Goal: Transaction & Acquisition: Obtain resource

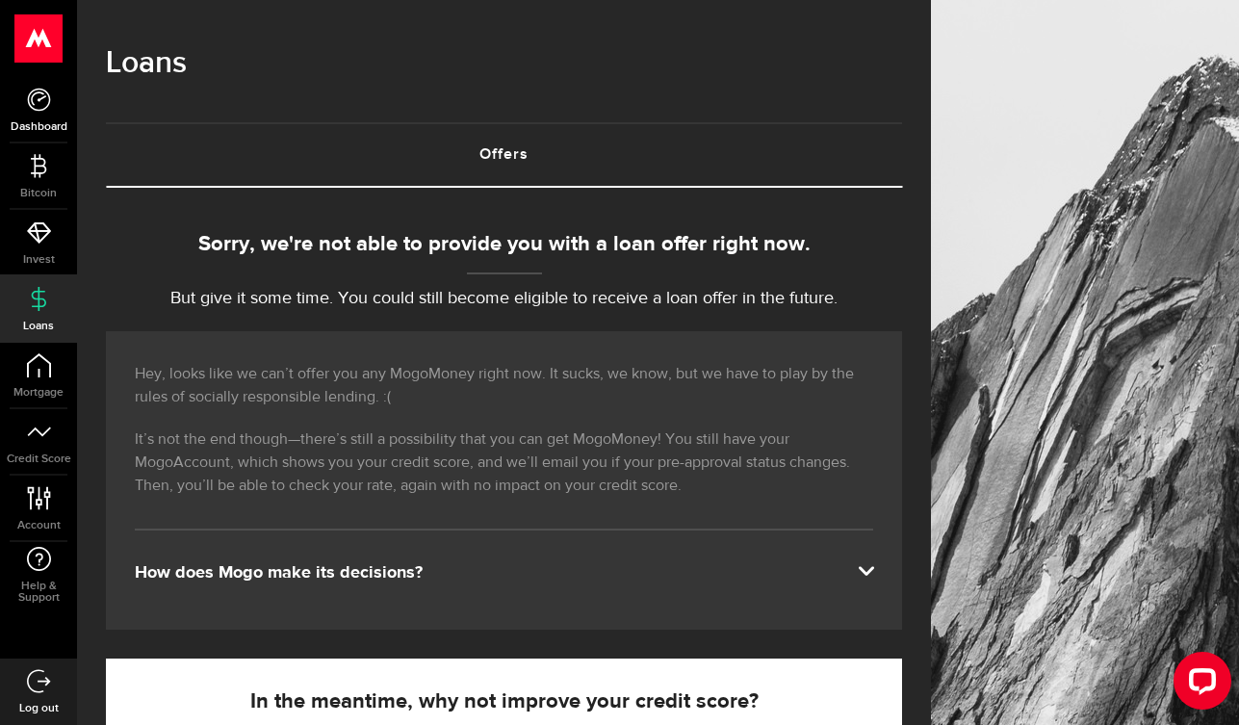
click at [39, 104] on icon at bounding box center [39, 100] width 24 height 24
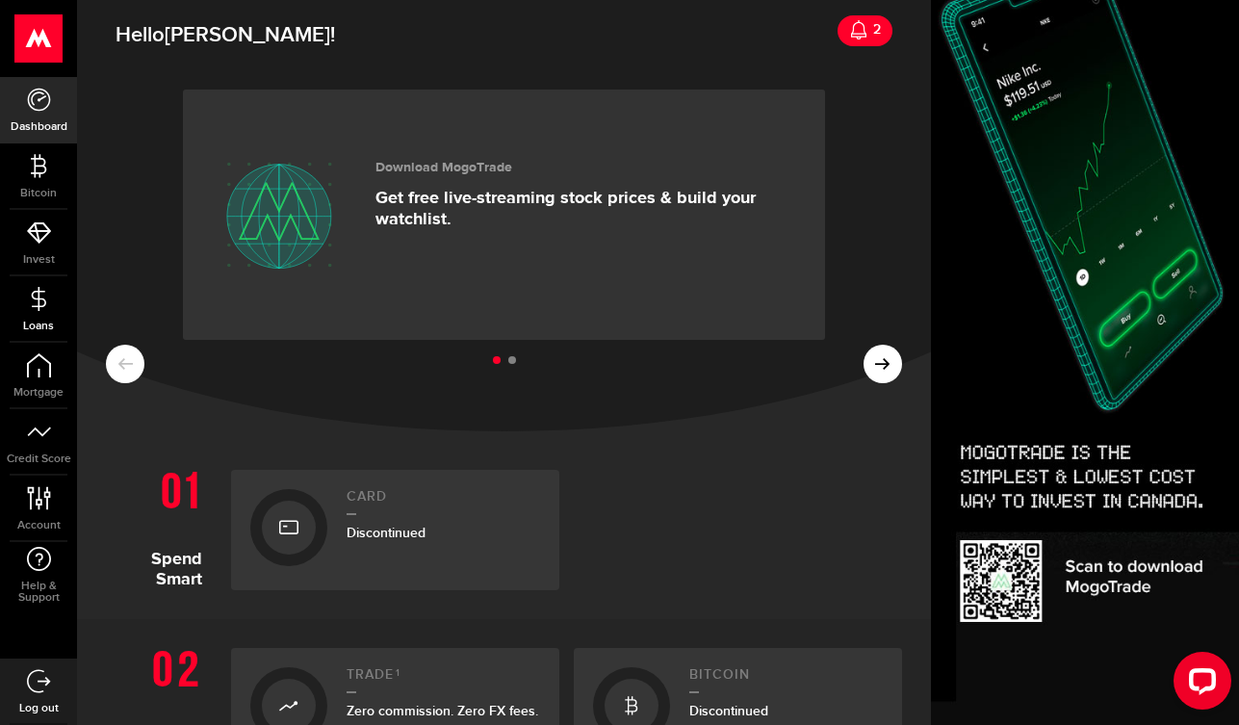
click at [39, 314] on link "Loans" at bounding box center [38, 308] width 77 height 65
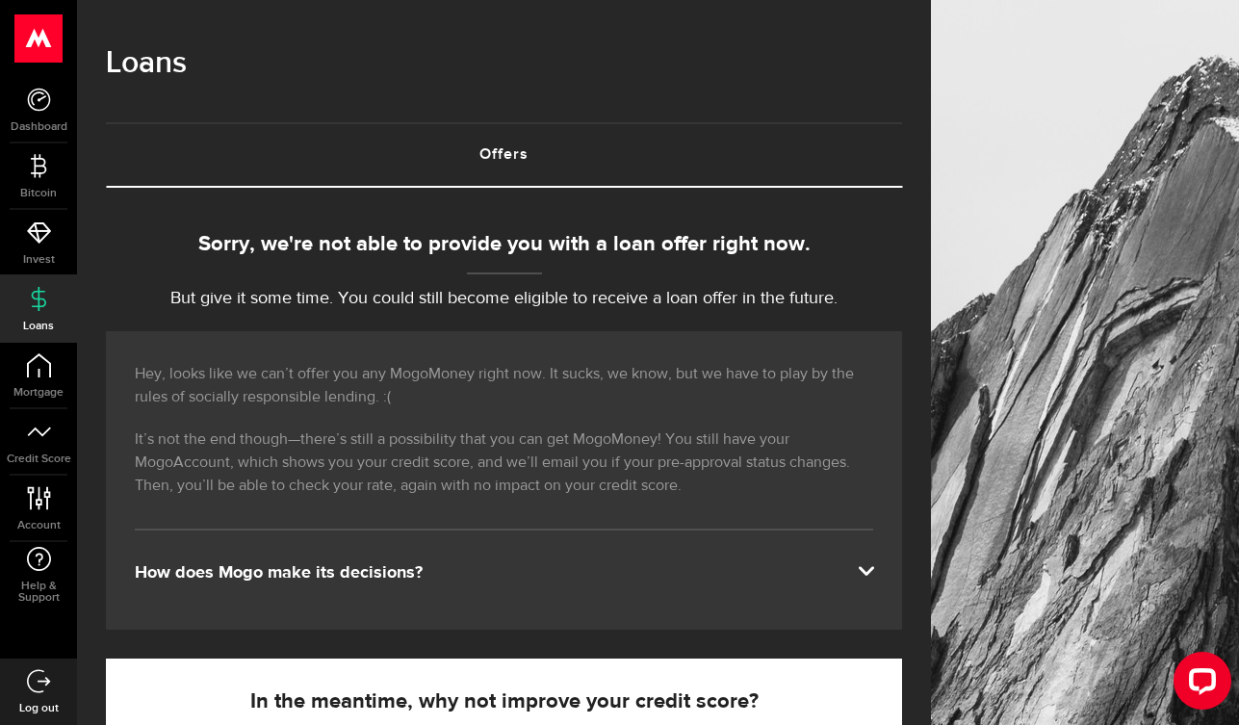
click at [869, 572] on span at bounding box center [865, 568] width 15 height 15
click at [869, 569] on span at bounding box center [865, 568] width 15 height 15
click at [869, 568] on span at bounding box center [865, 568] width 15 height 15
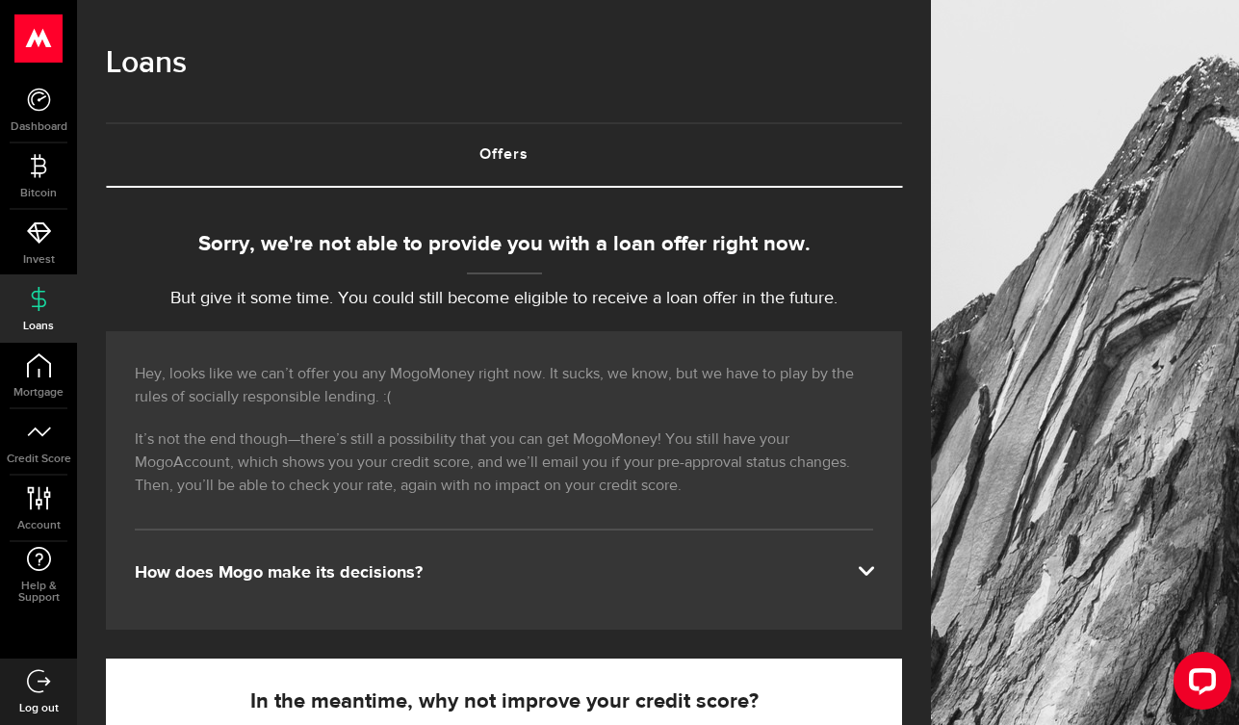
click at [857, 559] on div "Hey, looks like we can’t offer you any MogoMoney right now. It sucks, we know, …" at bounding box center [504, 480] width 796 height 298
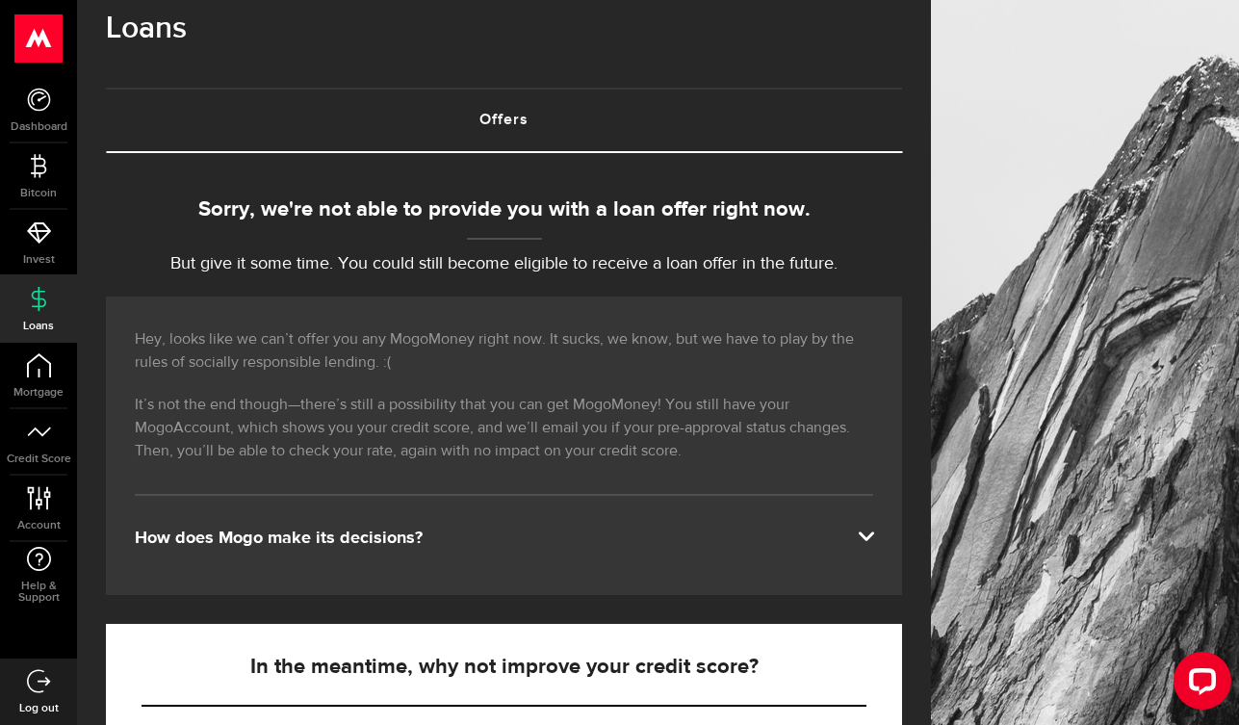
scroll to position [37, 0]
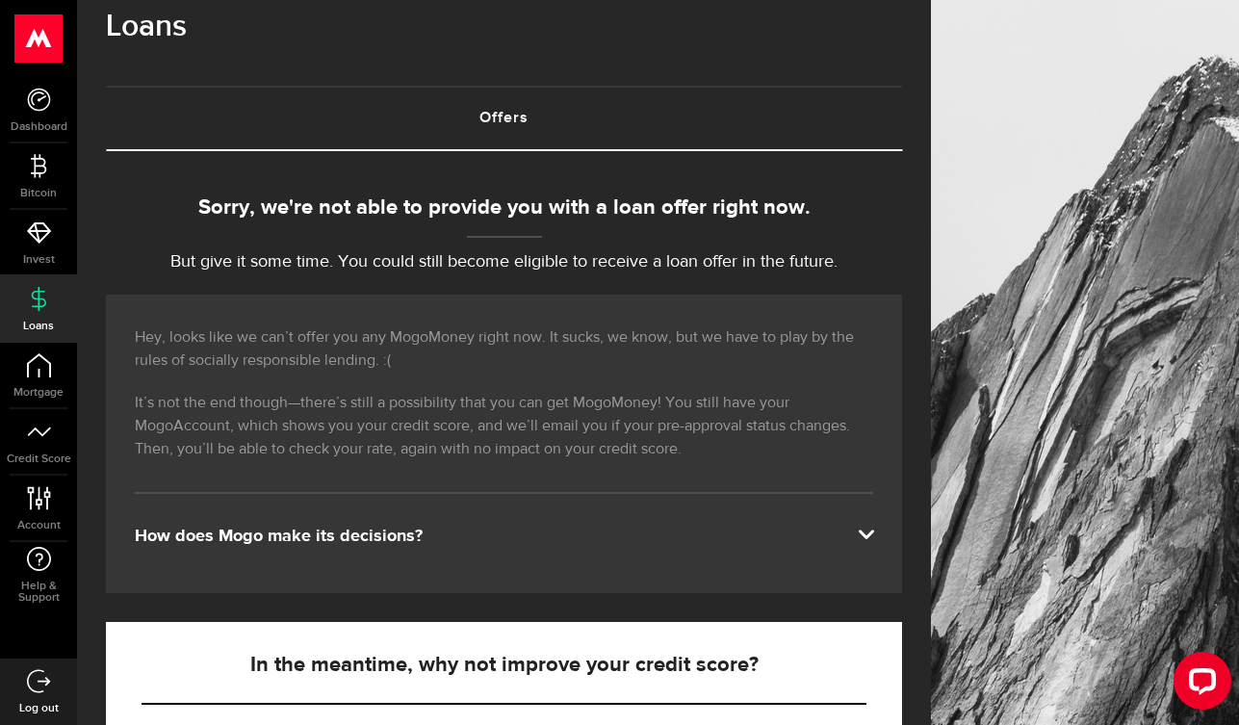
click at [281, 531] on div "How does Mogo make its decisions?" at bounding box center [504, 536] width 738 height 23
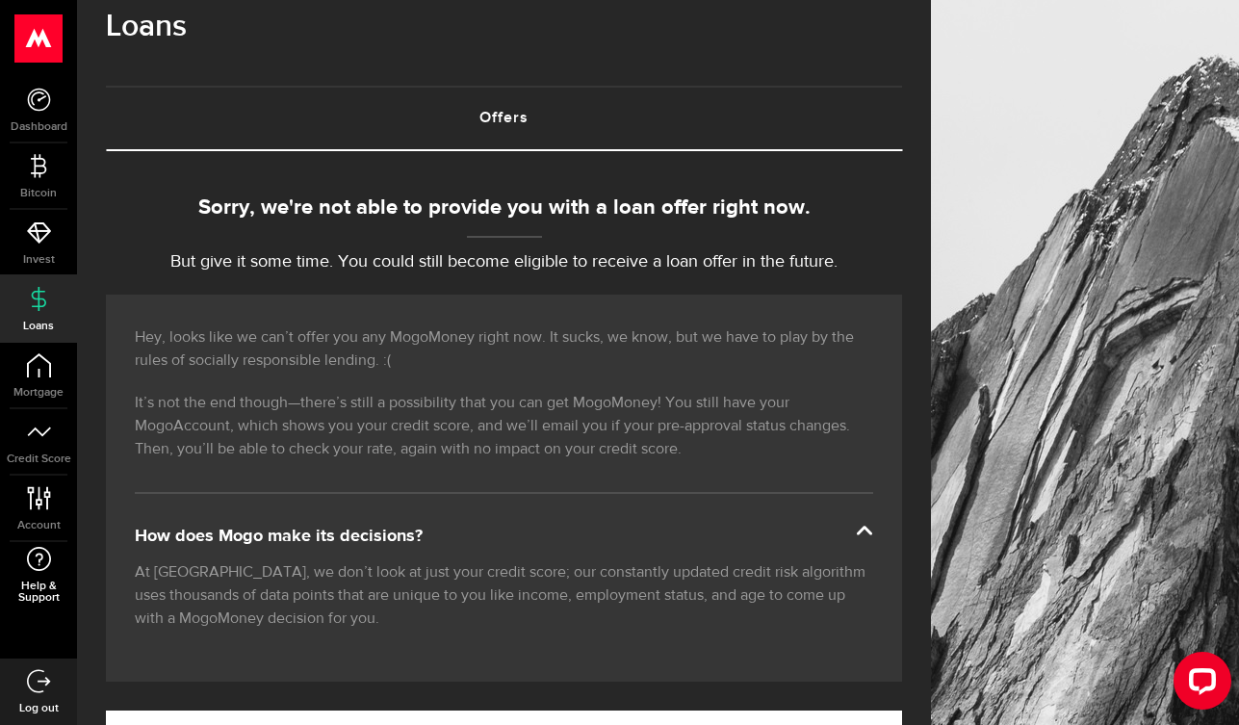
click at [41, 570] on use at bounding box center [39, 559] width 24 height 24
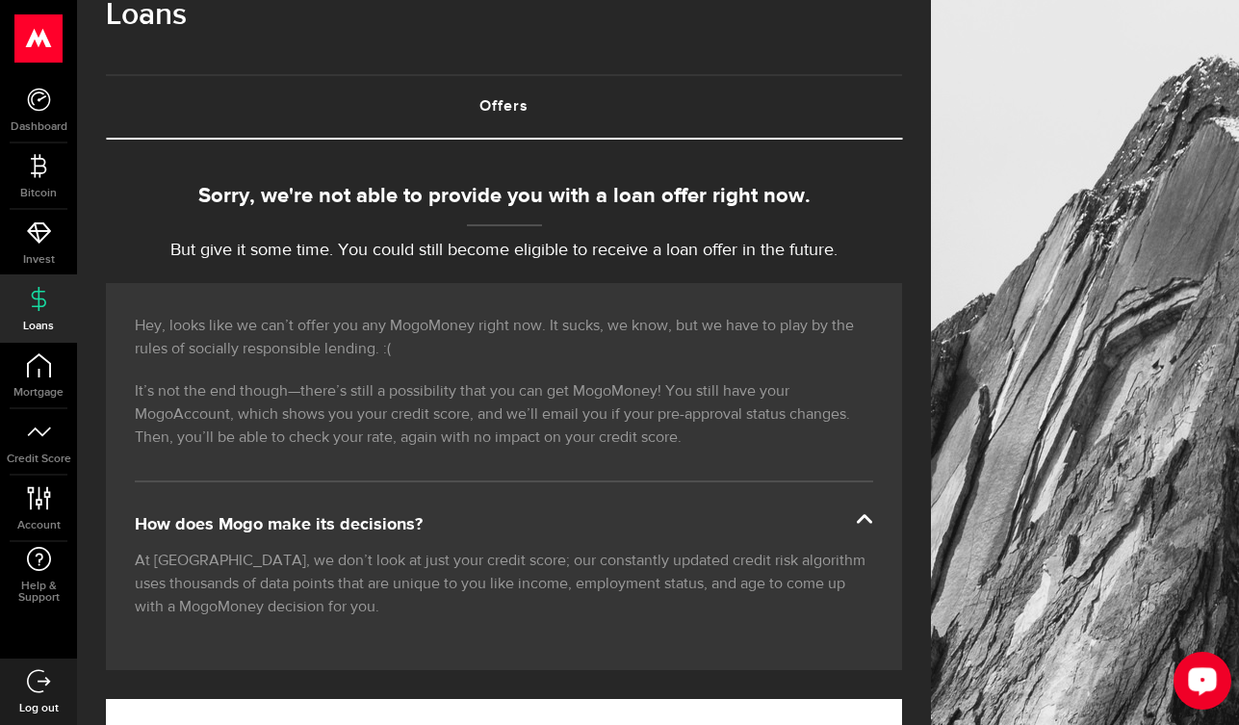
click at [1219, 681] on button "Open LiveChat chat widget" at bounding box center [1203, 681] width 58 height 58
click at [45, 111] on icon at bounding box center [39, 100] width 24 height 24
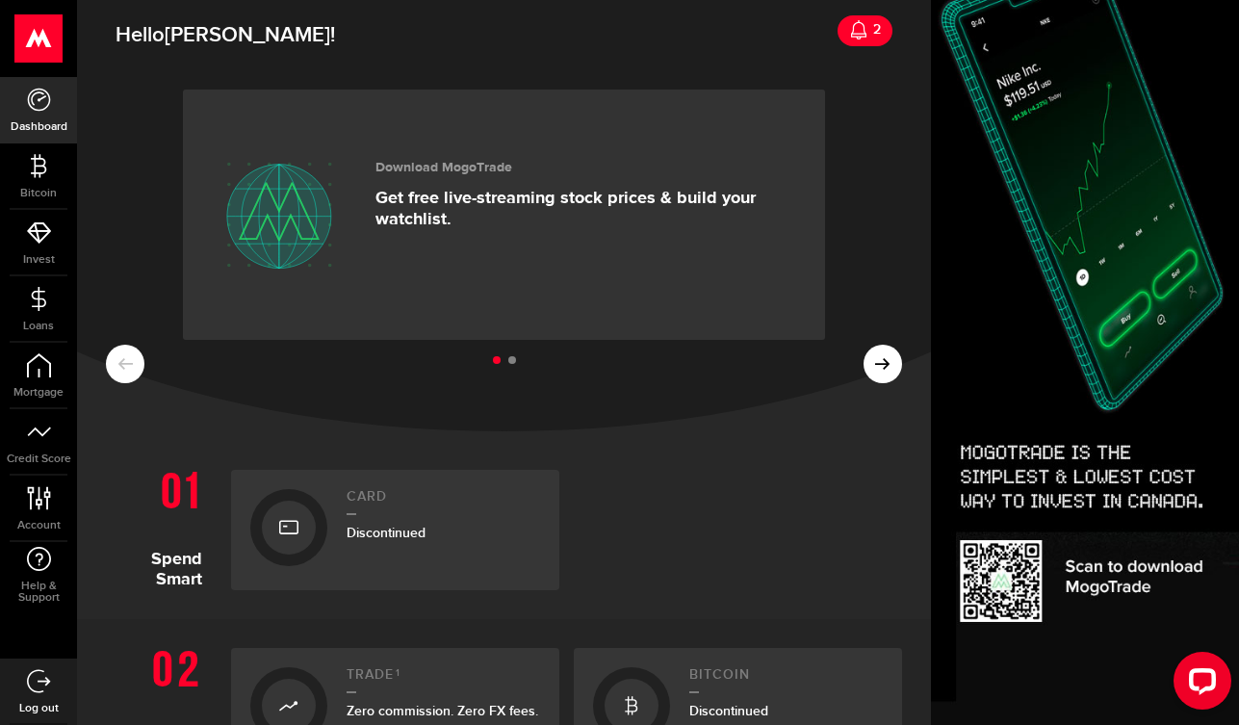
click at [857, 41] on link "2" at bounding box center [865, 30] width 55 height 31
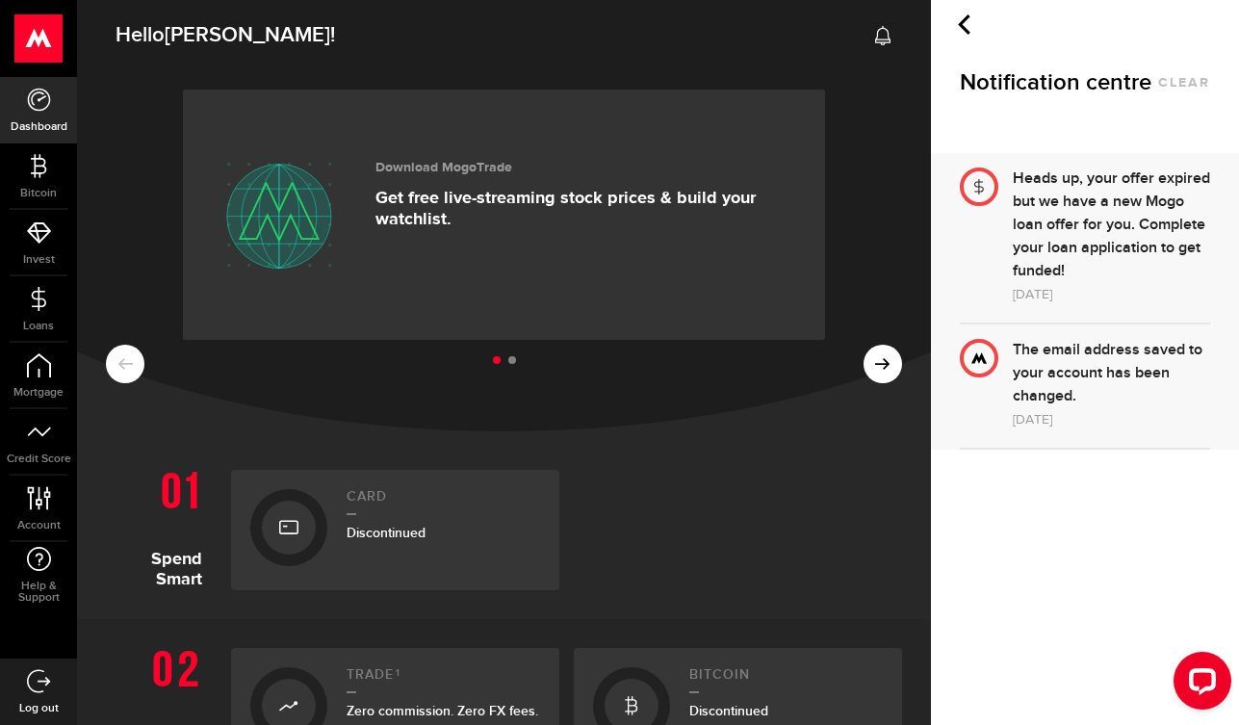
click at [1189, 84] on button "clear" at bounding box center [1184, 82] width 52 height 13
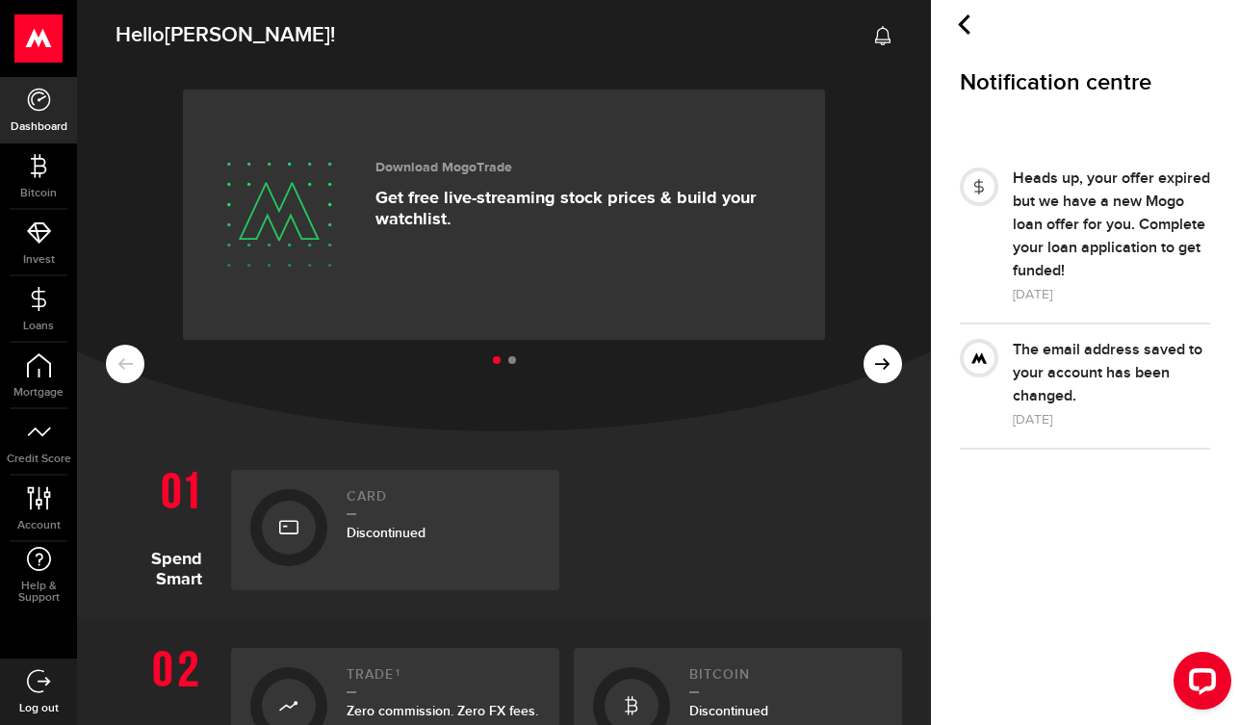
click at [1192, 86] on h1 "Notification centre clear" at bounding box center [1085, 82] width 250 height 30
click at [1024, 306] on div "[DATE]" at bounding box center [1111, 294] width 197 height 23
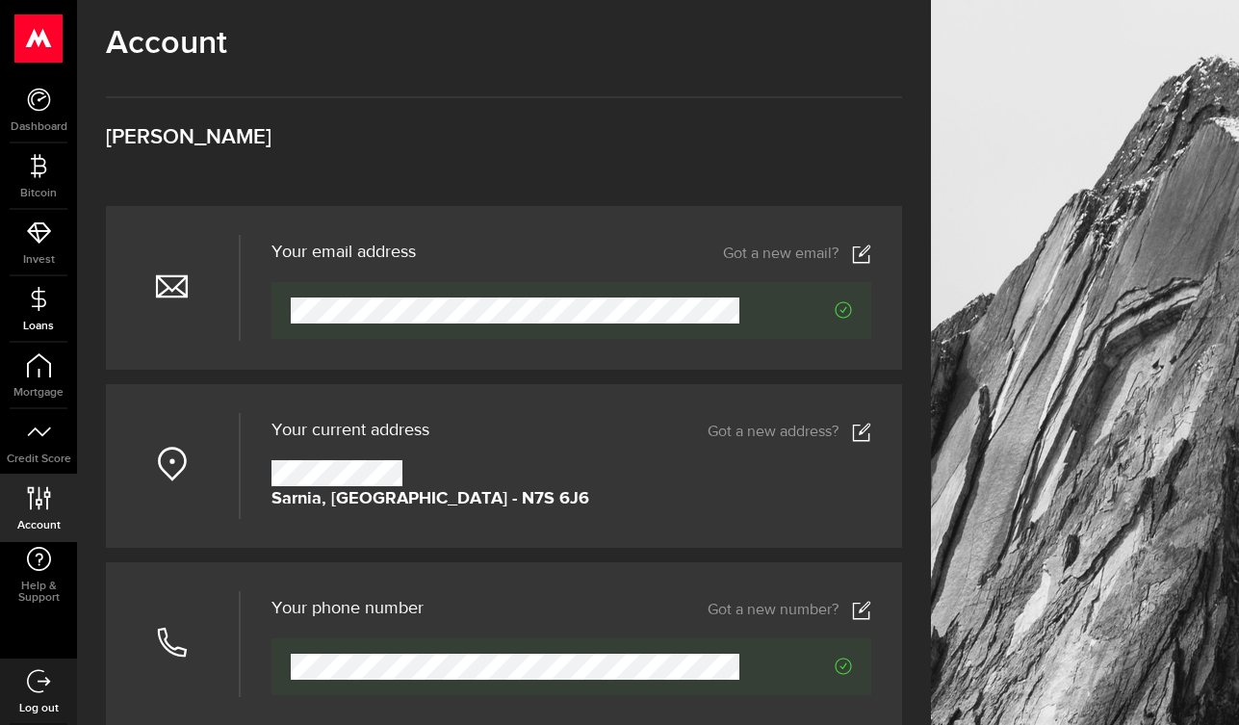
click at [33, 302] on icon at bounding box center [39, 299] width 24 height 24
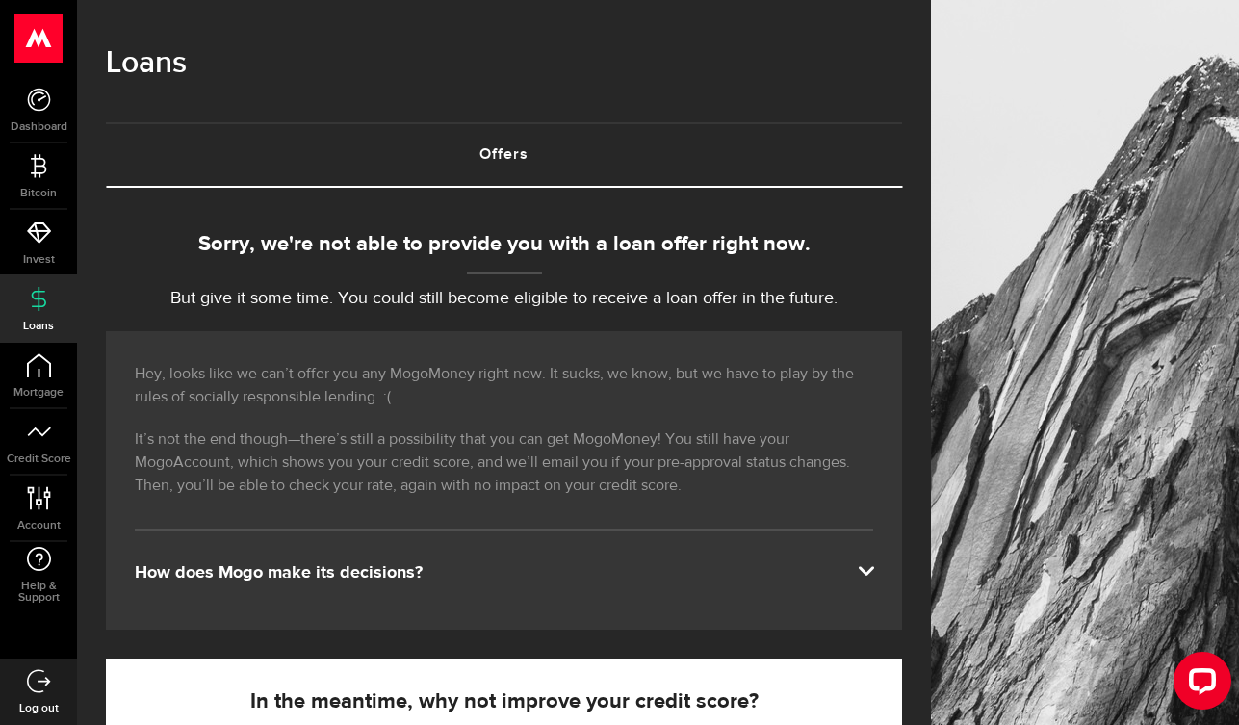
click at [517, 157] on link "Offers (requires attention)" at bounding box center [504, 155] width 796 height 62
click at [502, 129] on link "Offers (requires attention)" at bounding box center [504, 155] width 796 height 62
click at [509, 144] on link "Offers (requires attention)" at bounding box center [504, 155] width 796 height 62
click at [507, 161] on link "Offers (requires attention)" at bounding box center [504, 155] width 796 height 62
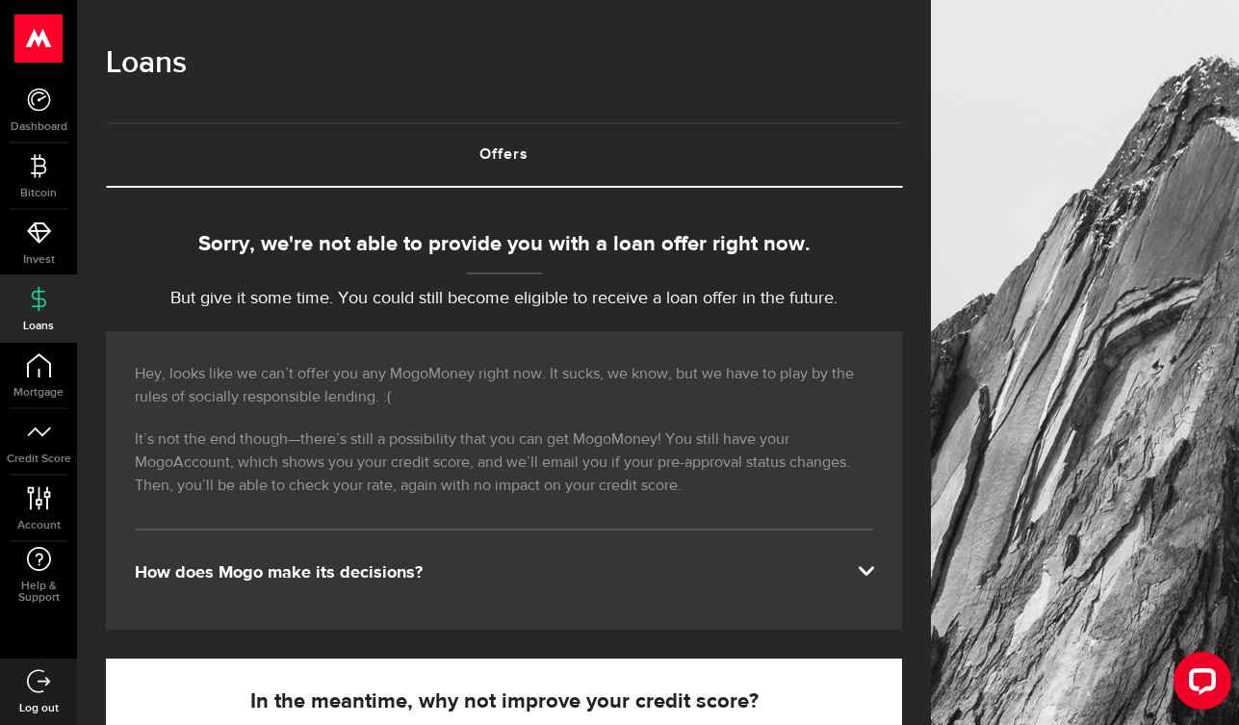
click at [507, 159] on link "Offers (requires attention)" at bounding box center [504, 155] width 796 height 62
click at [45, 41] on use at bounding box center [38, 38] width 47 height 48
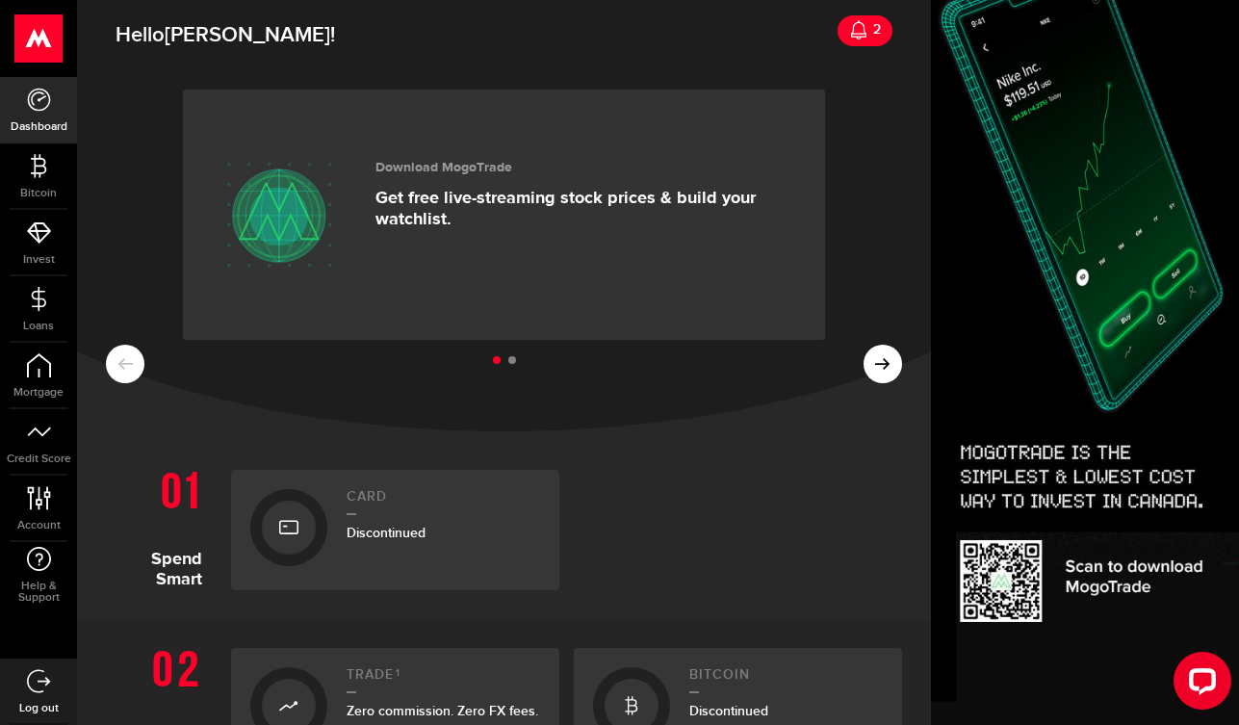
click at [315, 529] on div at bounding box center [289, 528] width 54 height 54
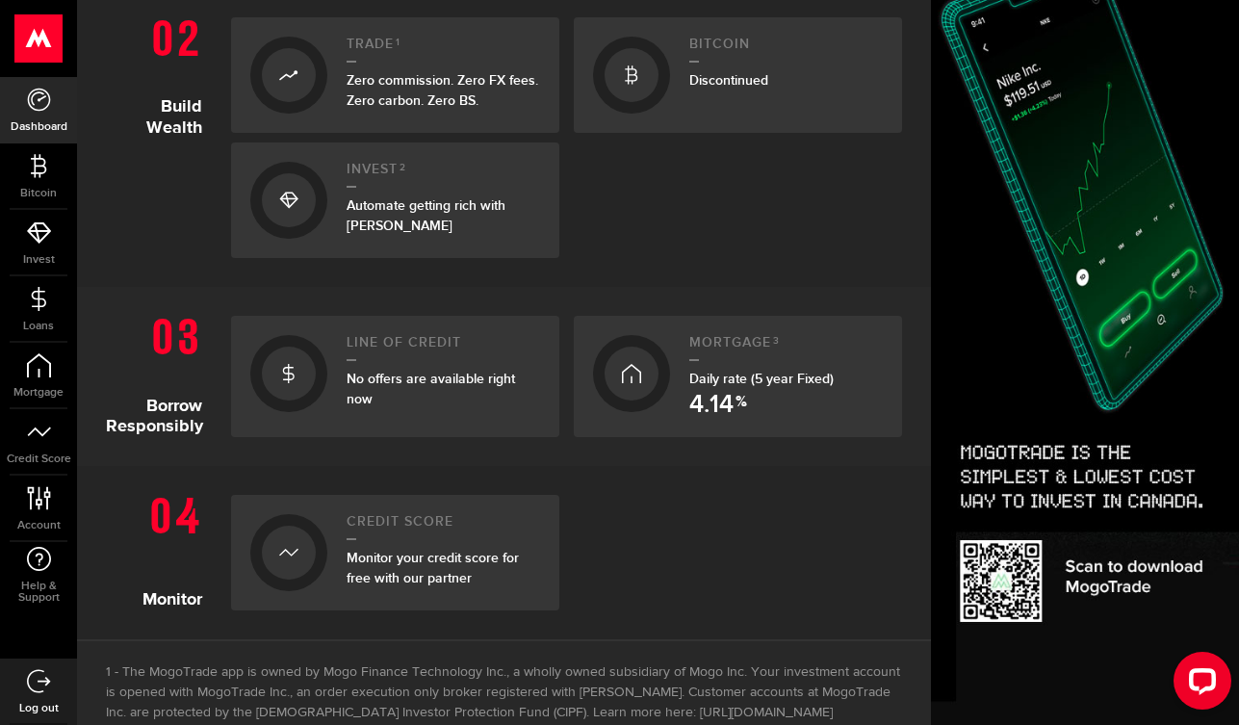
scroll to position [634, 0]
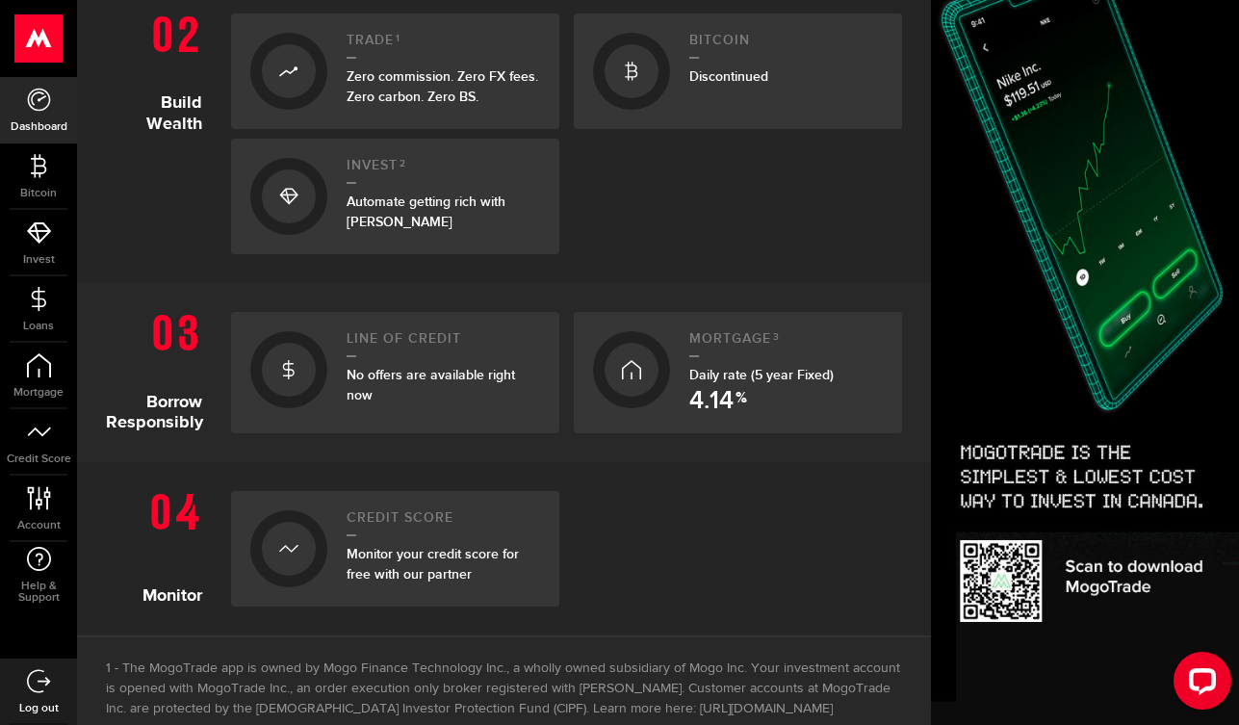
click at [399, 339] on h2 "Line of credit" at bounding box center [444, 344] width 194 height 26
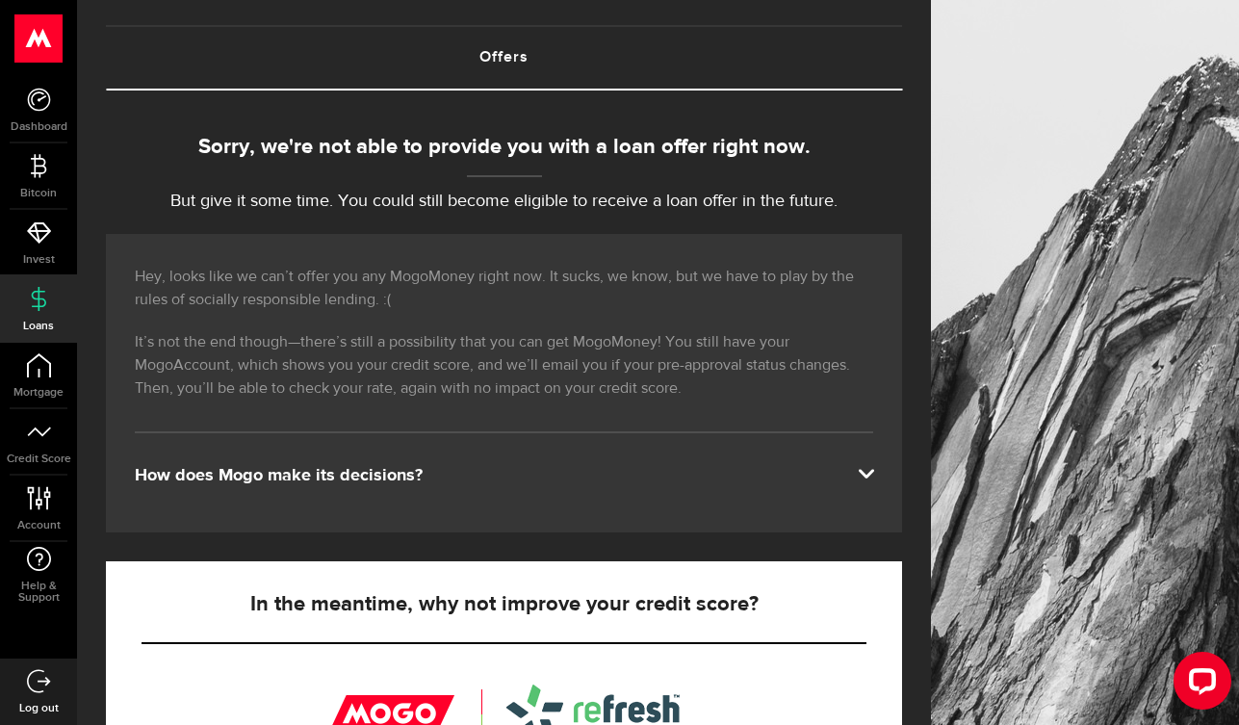
scroll to position [99, 0]
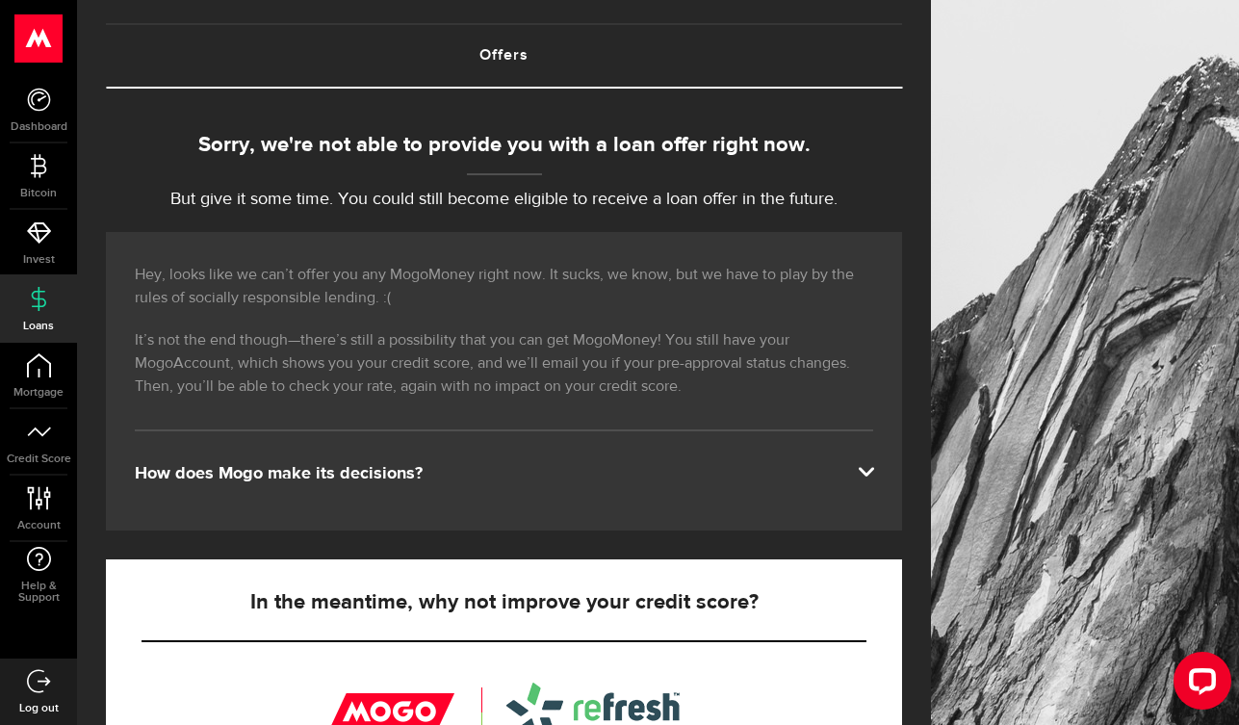
click at [866, 474] on span at bounding box center [865, 469] width 15 height 15
